Goal: Task Accomplishment & Management: Complete application form

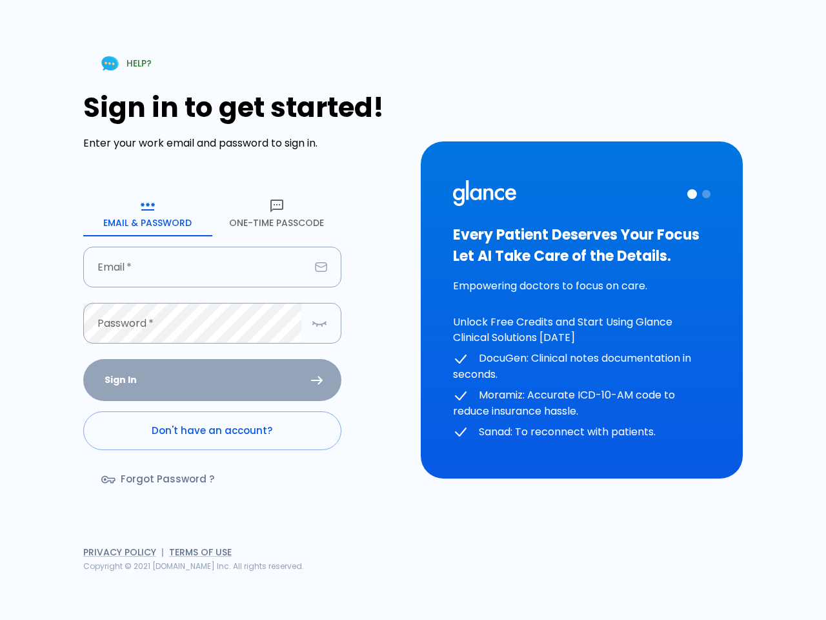
click at [148, 213] on icon "button" at bounding box center [147, 205] width 15 height 15
click at [277, 213] on icon "button" at bounding box center [276, 205] width 15 height 15
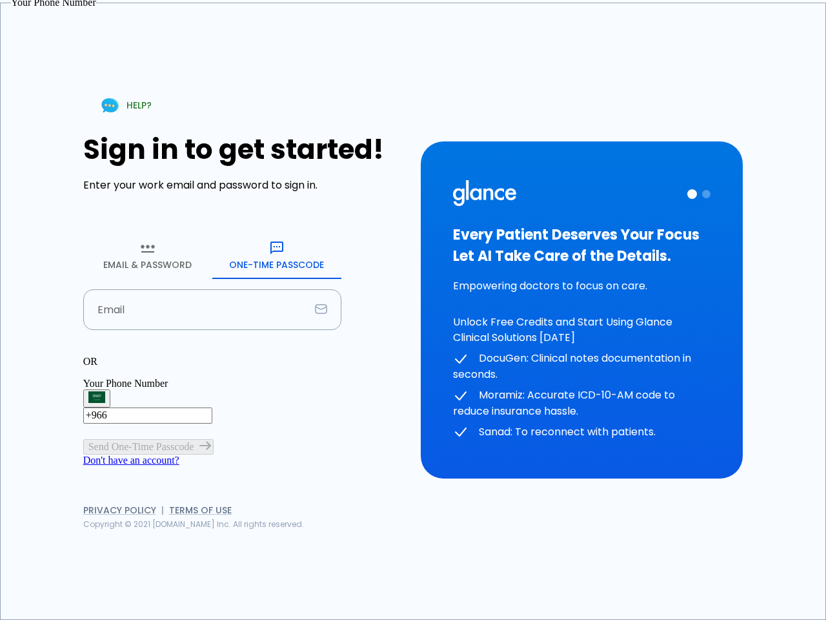
click at [212, 289] on input "Email" at bounding box center [196, 309] width 227 height 41
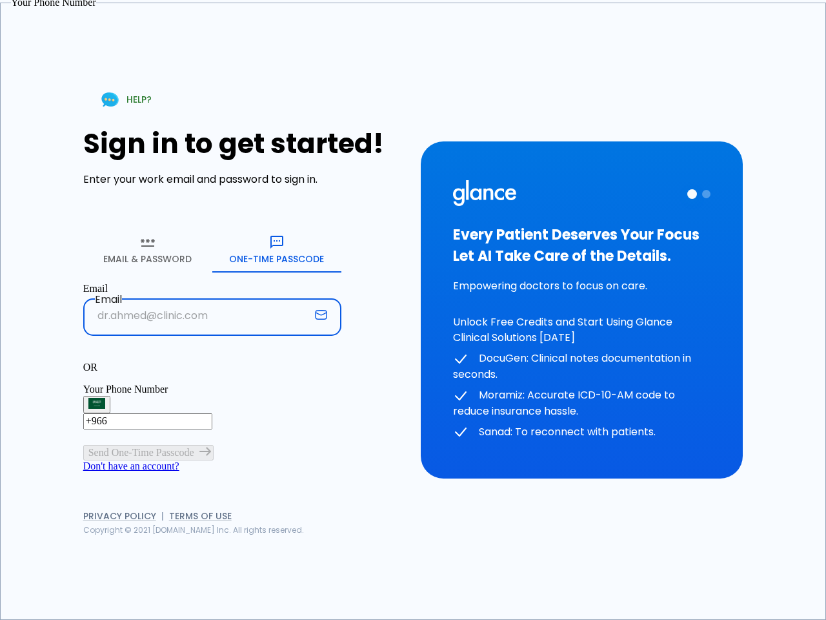
click at [212, 362] on p "OR" at bounding box center [212, 368] width 258 height 12
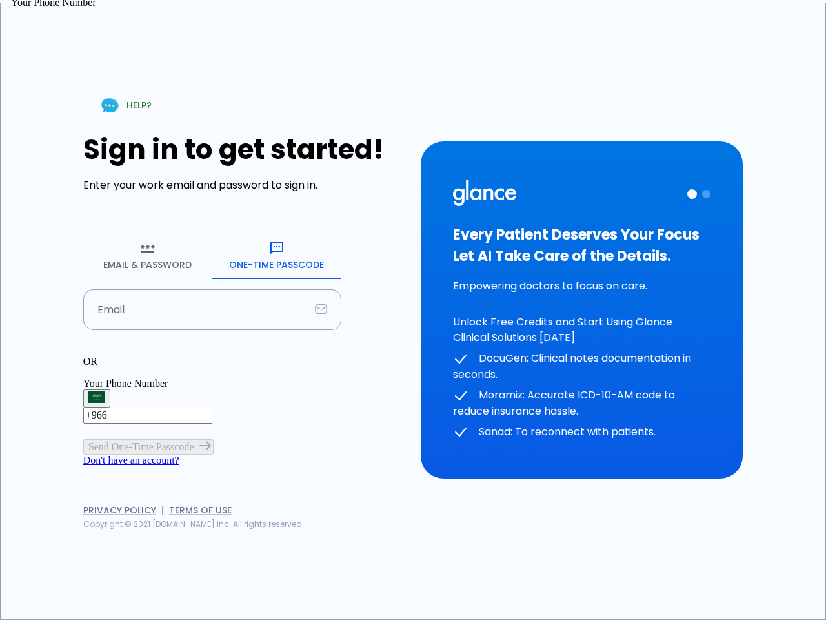
click at [320, 356] on div "OR" at bounding box center [212, 362] width 258 height 12
click at [582, 310] on div "Every Patient Deserves Your Focus Let AI Take Care of the Details. Empowering d…" at bounding box center [582, 310] width 258 height 260
